Goal: Contribute content: Add original content to the website for others to see

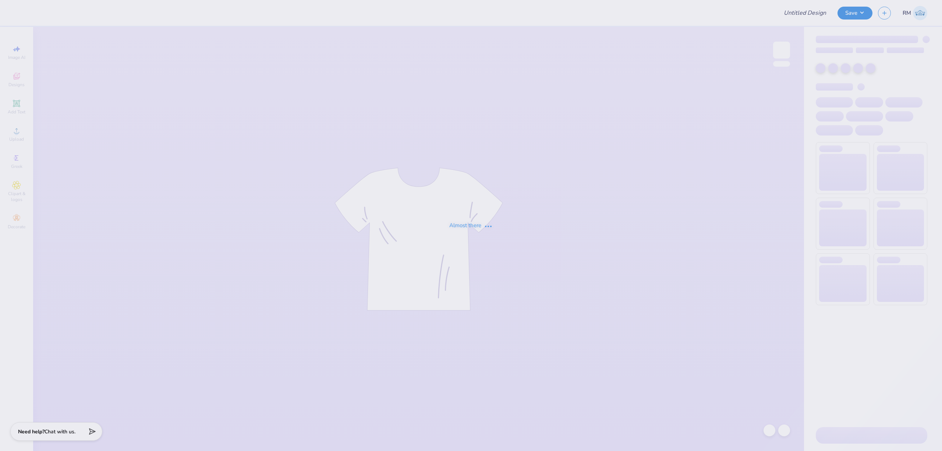
type input "Boulder Sig Tau Rush F25"
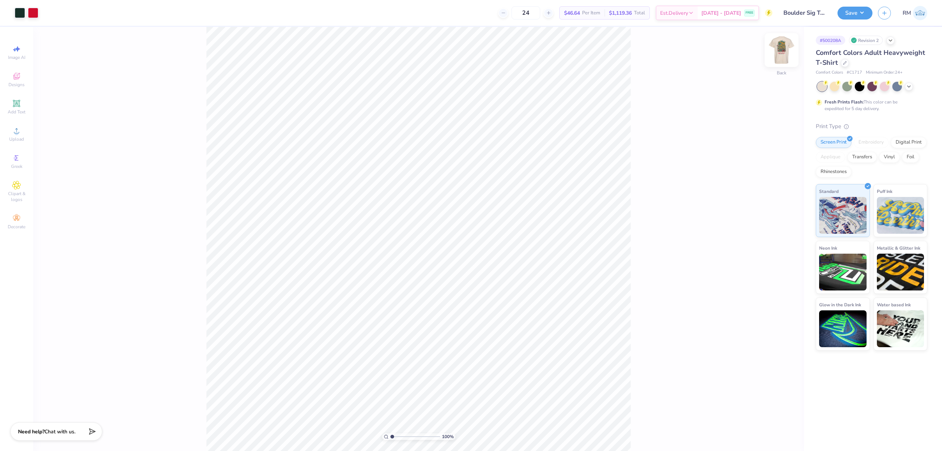
click at [783, 49] on img at bounding box center [781, 49] width 29 height 29
click at [20, 134] on icon at bounding box center [16, 130] width 9 height 9
click at [21, 133] on div "Upload" at bounding box center [17, 134] width 26 height 22
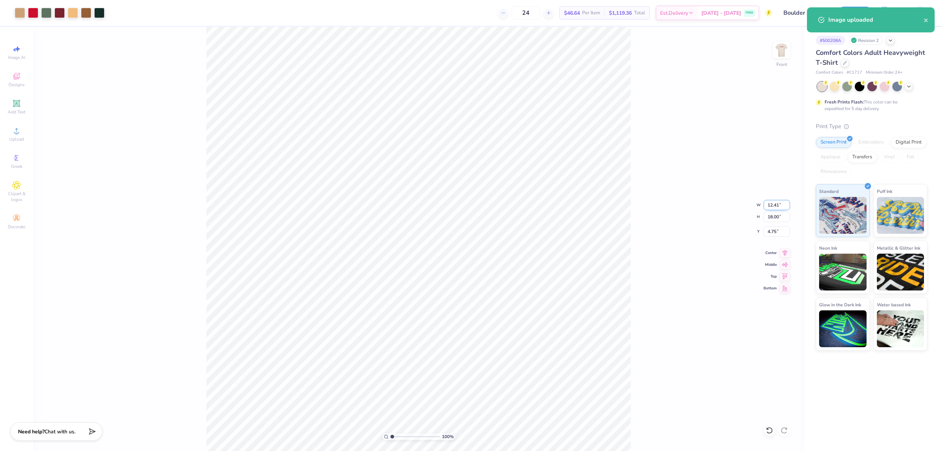
click at [775, 203] on input "12.41" at bounding box center [777, 205] width 27 height 10
click at [776, 217] on input "18.00" at bounding box center [777, 217] width 27 height 10
type input "15"
type input "10.34"
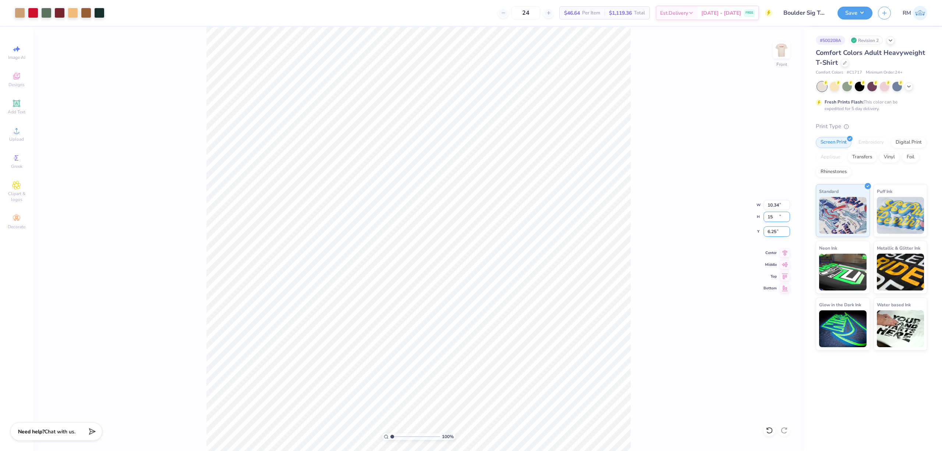
type input "15.00"
click at [778, 231] on input "6.25" at bounding box center [777, 231] width 27 height 10
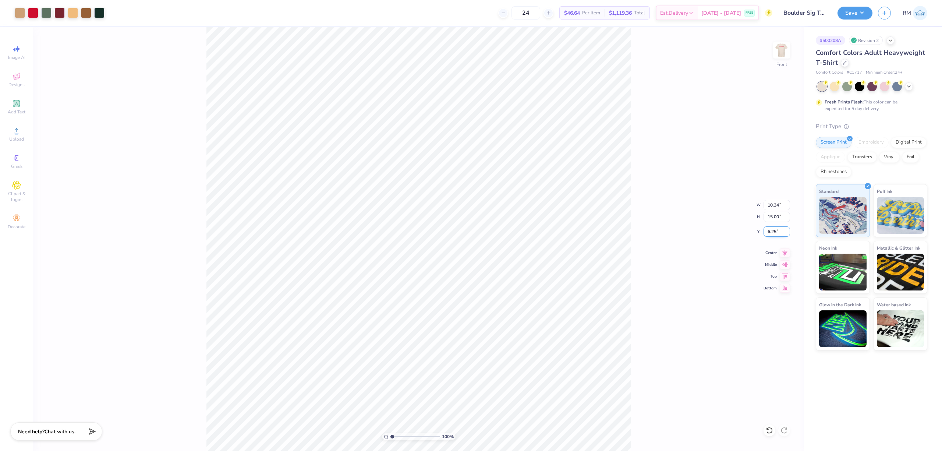
click at [778, 231] on input "6.25" at bounding box center [777, 231] width 27 height 10
type input "3.00"
click at [846, 12] on button "Save" at bounding box center [855, 12] width 35 height 13
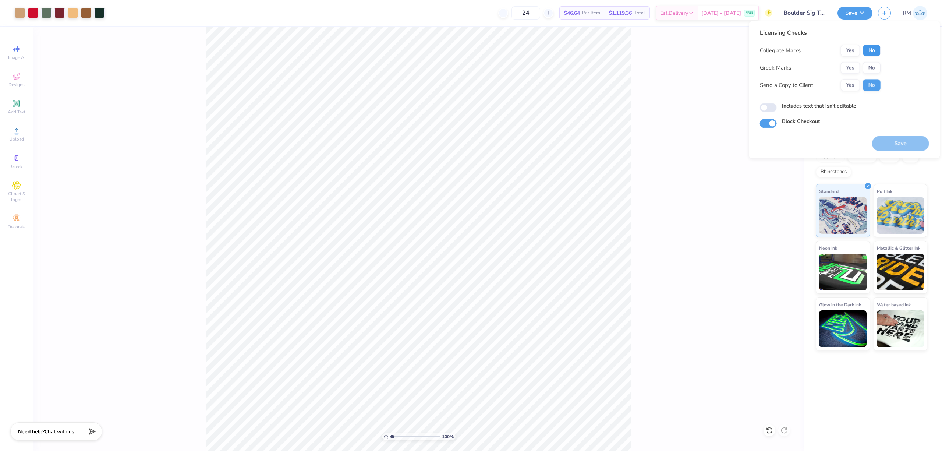
click at [871, 49] on button "No" at bounding box center [872, 51] width 18 height 12
click at [853, 66] on button "Yes" at bounding box center [850, 68] width 19 height 12
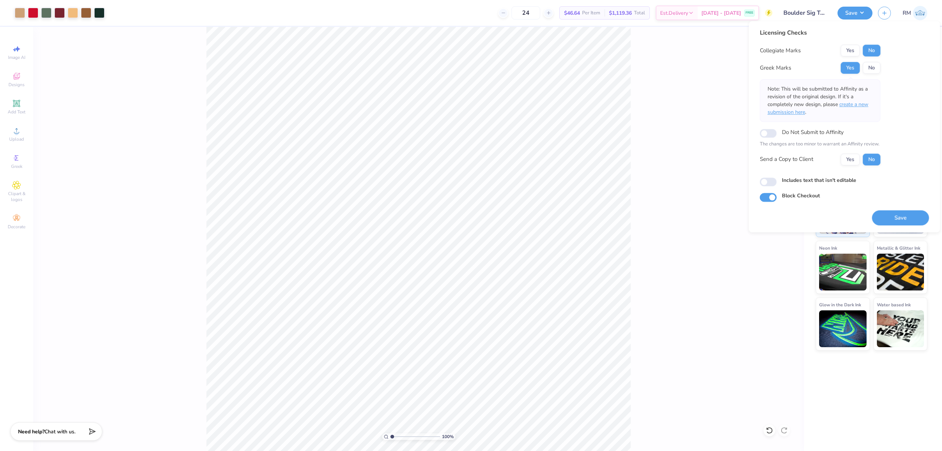
click at [857, 106] on span "create a new submission here" at bounding box center [818, 108] width 101 height 15
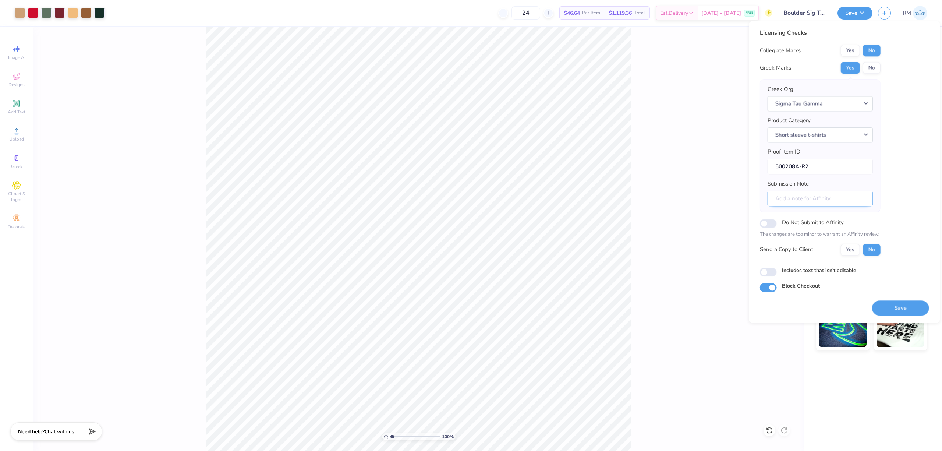
click at [856, 196] on input "Submission Note" at bounding box center [820, 199] width 105 height 16
type input "Rush"
click at [906, 308] on button "Save" at bounding box center [900, 307] width 57 height 15
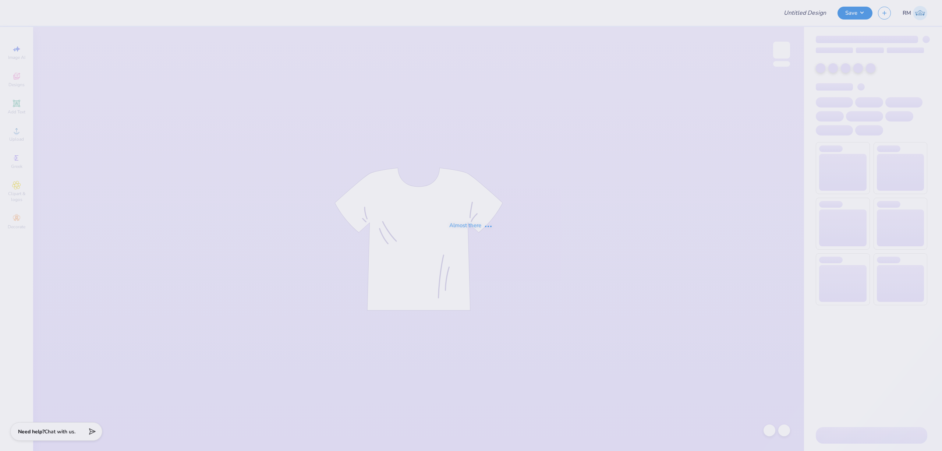
type input "Sigma Beta Rho Fall Merch 25"
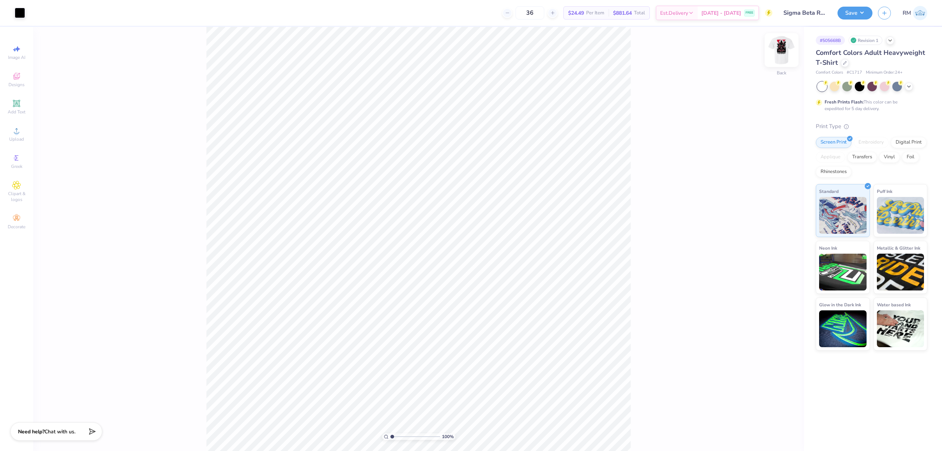
click at [782, 43] on img at bounding box center [781, 49] width 29 height 29
click at [20, 136] on span "Upload" at bounding box center [16, 139] width 15 height 6
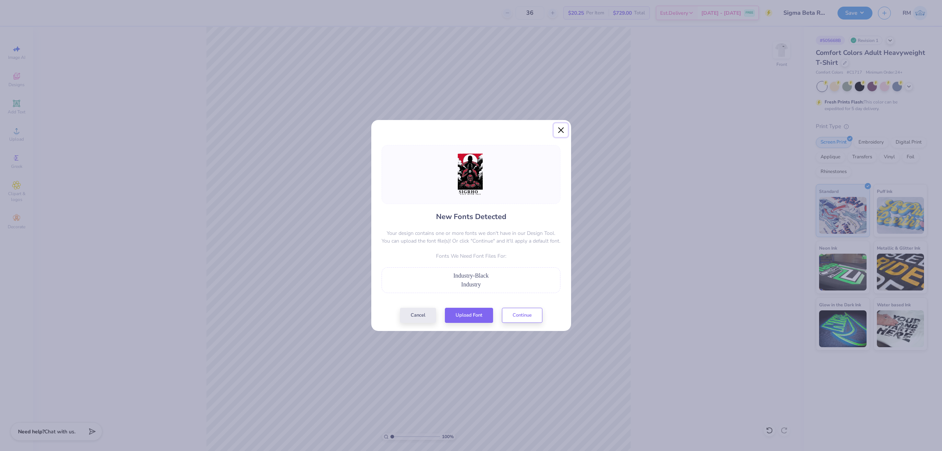
click at [563, 132] on button "Close" at bounding box center [561, 130] width 14 height 14
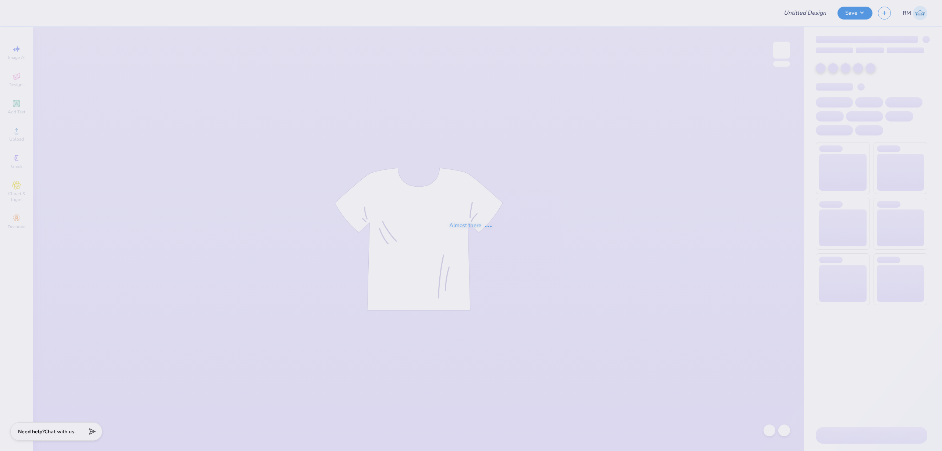
type input "Sigma Beta Rho Fall Merch 25"
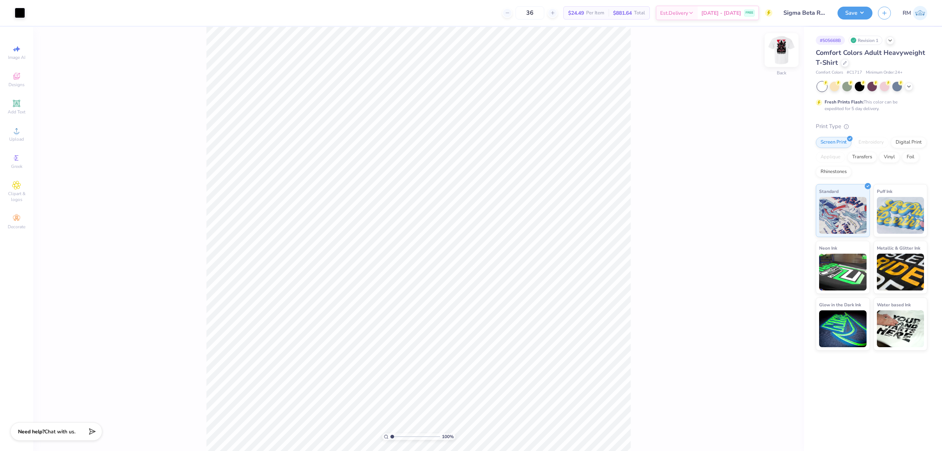
click at [786, 47] on img at bounding box center [781, 49] width 29 height 29
click at [19, 132] on icon at bounding box center [16, 130] width 5 height 5
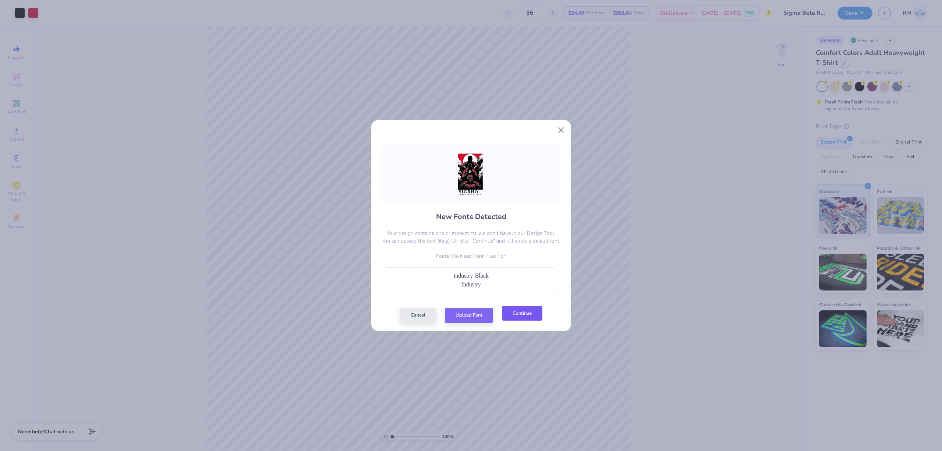
click at [522, 319] on button "Continue" at bounding box center [522, 313] width 40 height 15
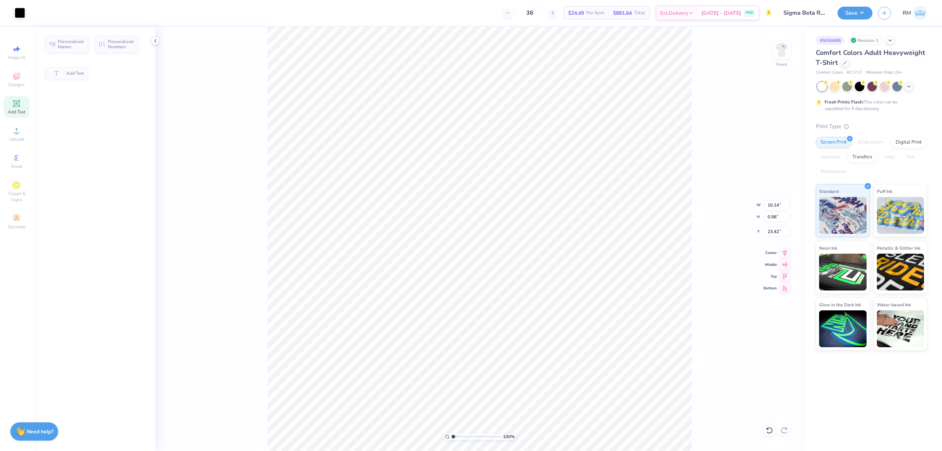
type input "8.39"
type input "1.57"
type input "21.68"
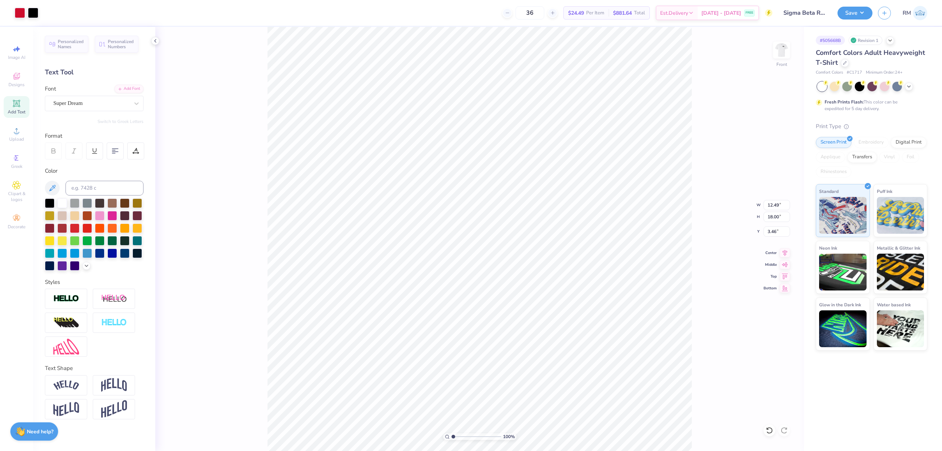
type input "9.21"
type input "13.27"
type input "3.00"
click at [775, 205] on input "9.21" at bounding box center [777, 205] width 27 height 10
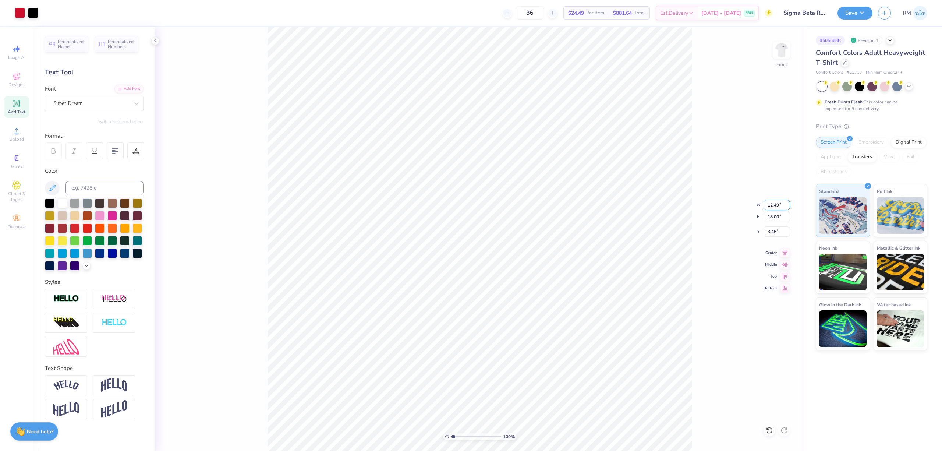
click at [775, 204] on input "12.49" at bounding box center [777, 205] width 27 height 10
paste input "9.21"
type input "9.21"
type input "13.27"
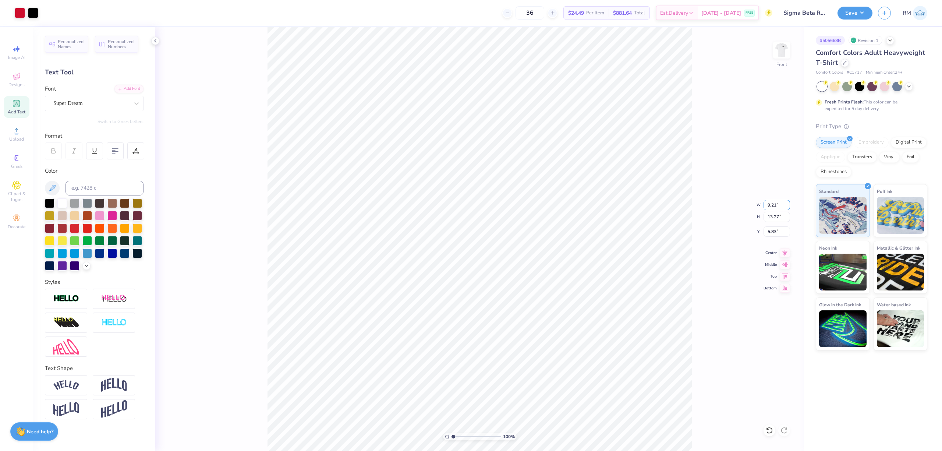
type input "5.83"
click at [773, 232] on input "5.83" at bounding box center [777, 231] width 27 height 10
type input "3.00"
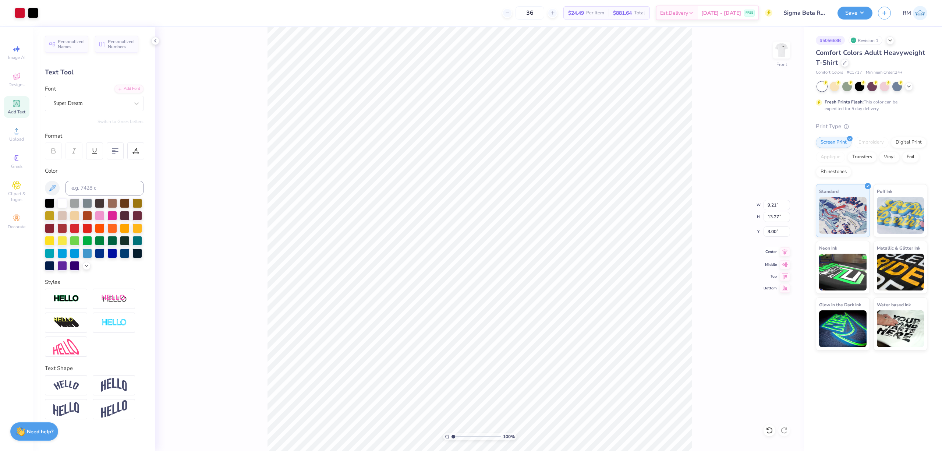
click at [787, 248] on icon at bounding box center [785, 251] width 10 height 9
click at [20, 15] on div at bounding box center [20, 12] width 10 height 10
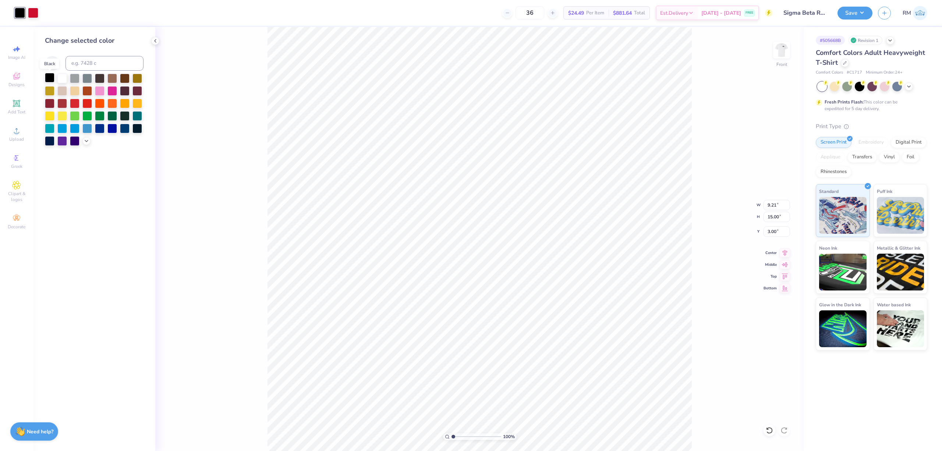
click at [52, 77] on div at bounding box center [50, 78] width 10 height 10
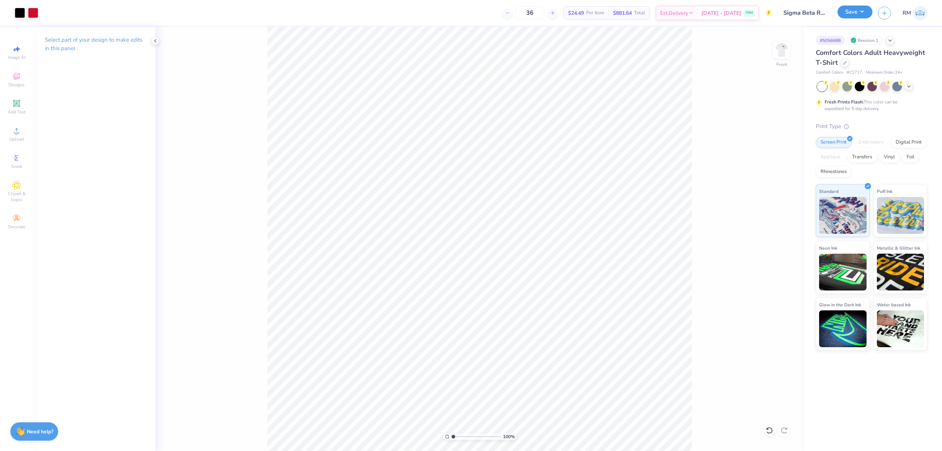
click at [866, 13] on button "Save" at bounding box center [855, 12] width 35 height 13
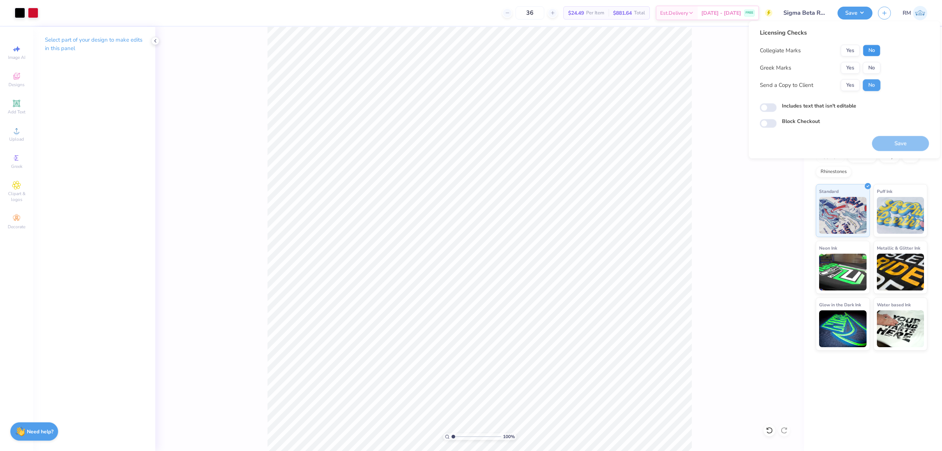
click at [875, 49] on button "No" at bounding box center [872, 51] width 18 height 12
click at [850, 69] on button "Yes" at bounding box center [850, 68] width 19 height 12
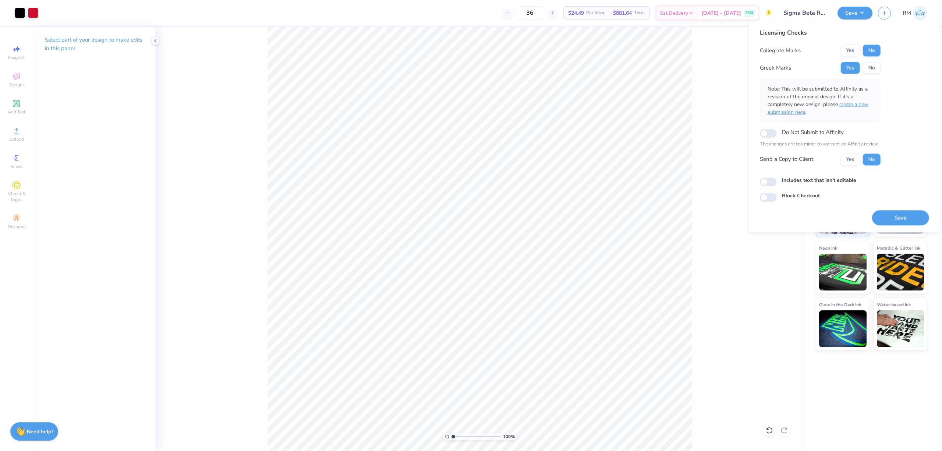
click at [864, 105] on span "create a new submission here" at bounding box center [818, 108] width 101 height 15
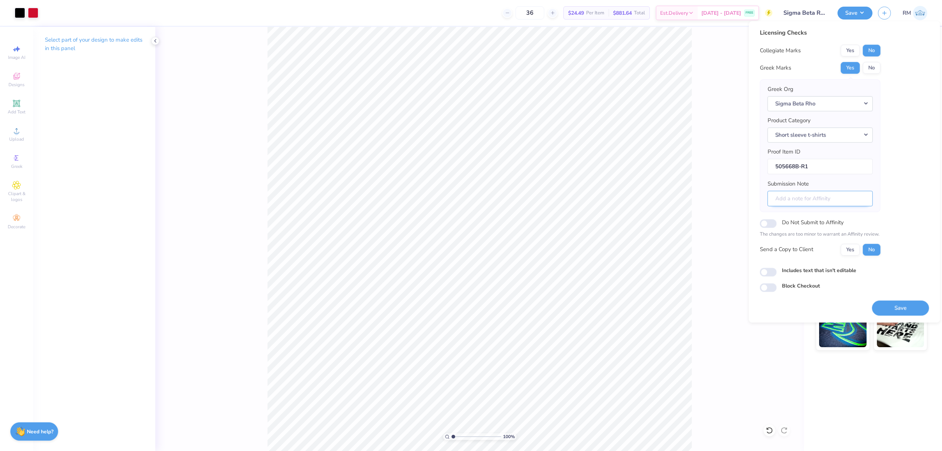
click at [844, 202] on input "Submission Note" at bounding box center [820, 199] width 105 height 16
type input "Rush"
click at [900, 310] on button "Save" at bounding box center [900, 307] width 57 height 15
